Goal: Task Accomplishment & Management: Use online tool/utility

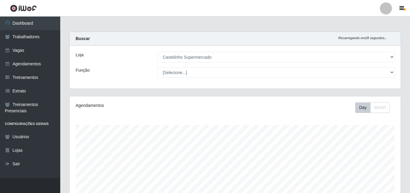
select select "377"
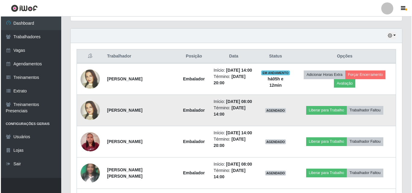
scroll to position [201, 0]
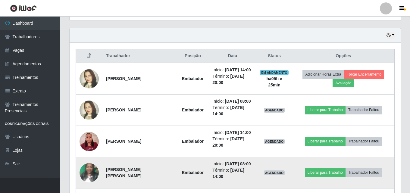
click at [356, 180] on td "Liberar para Trabalho Trabalhador Faltou" at bounding box center [344, 172] width 102 height 31
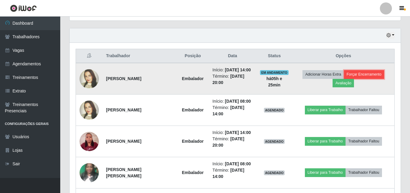
click at [356, 73] on button "Forçar Encerramento" at bounding box center [364, 74] width 40 height 8
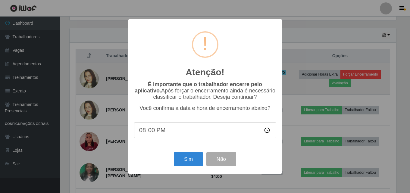
scroll to position [125, 328]
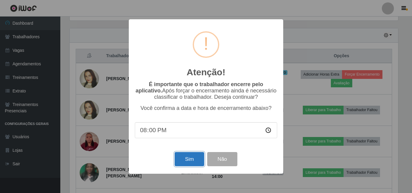
click at [193, 159] on button "Sim" at bounding box center [189, 159] width 29 height 14
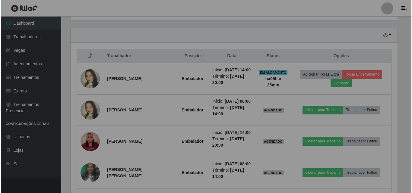
scroll to position [125, 331]
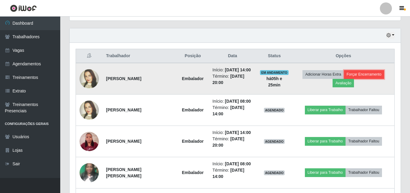
click at [350, 75] on button "Forçar Encerramento" at bounding box center [364, 74] width 40 height 8
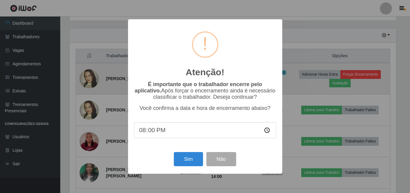
scroll to position [125, 328]
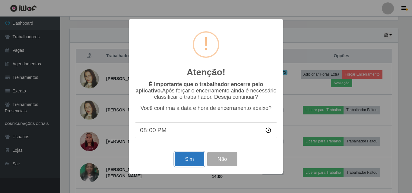
click at [188, 161] on button "Sim" at bounding box center [189, 159] width 29 height 14
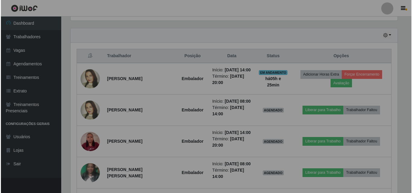
scroll to position [125, 331]
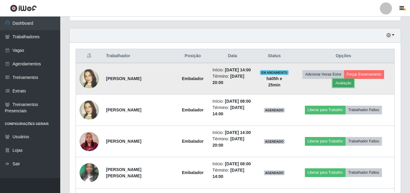
click at [343, 84] on button "Avaliação" at bounding box center [343, 83] width 21 height 8
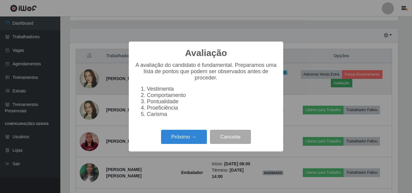
scroll to position [125, 328]
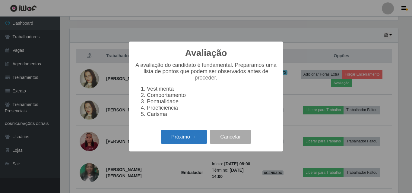
click at [190, 135] on button "Próximo →" at bounding box center [184, 137] width 46 height 14
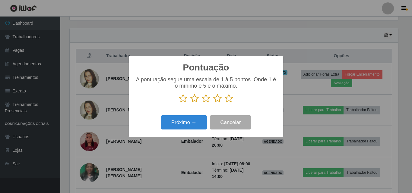
scroll to position [301281, 301078]
click at [229, 100] on icon at bounding box center [229, 98] width 8 height 9
click at [225, 103] on input "radio" at bounding box center [225, 103] width 0 height 0
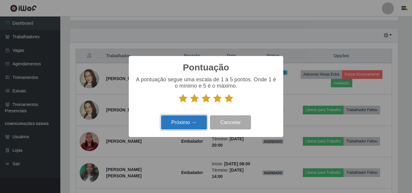
click at [193, 124] on button "Próximo →" at bounding box center [184, 122] width 46 height 14
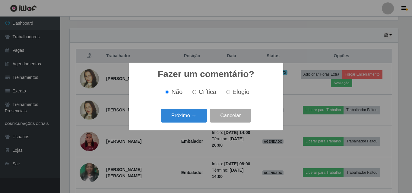
drag, startPoint x: 234, startPoint y: 90, endPoint x: 232, endPoint y: 95, distance: 5.7
click at [234, 91] on span "Elogio" at bounding box center [240, 92] width 17 height 7
click at [230, 91] on input "Elogio" at bounding box center [228, 92] width 4 height 4
radio input "true"
click at [170, 115] on button "Próximo →" at bounding box center [184, 116] width 46 height 14
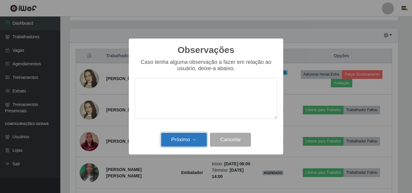
click at [187, 143] on button "Próximo →" at bounding box center [184, 140] width 46 height 14
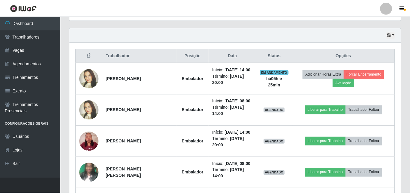
scroll to position [125, 331]
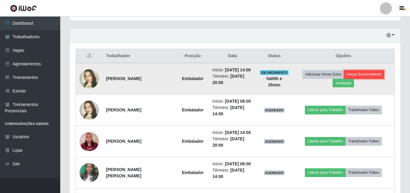
click at [365, 74] on button "Forçar Encerramento" at bounding box center [364, 74] width 40 height 8
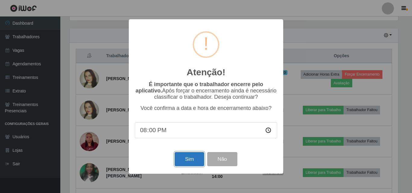
click at [197, 161] on button "Sim" at bounding box center [189, 159] width 29 height 14
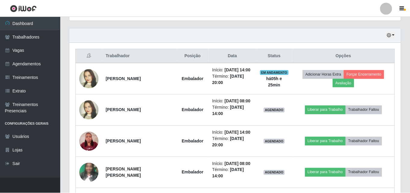
scroll to position [125, 331]
